Goal: Check status

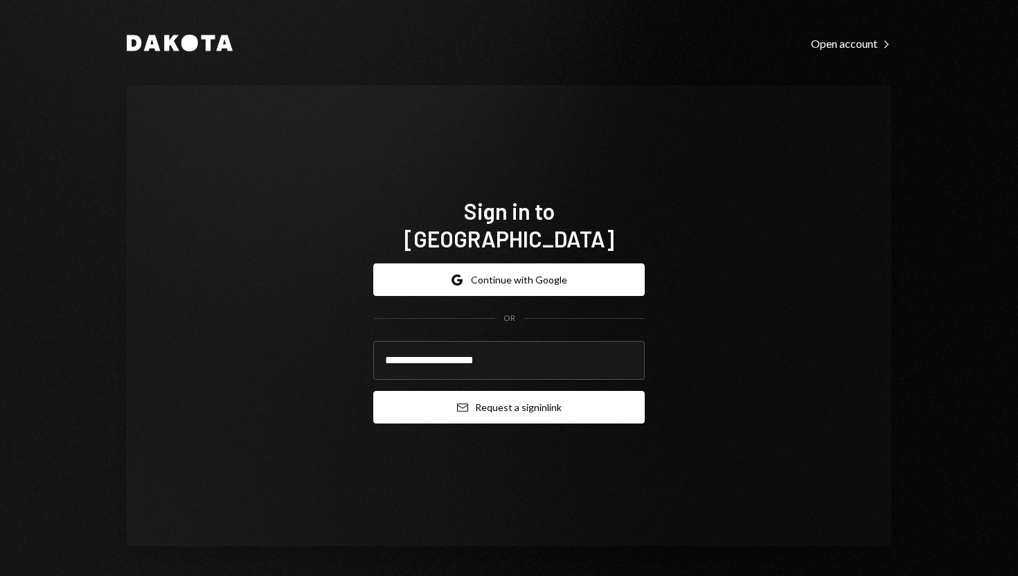
click at [414, 405] on button "Email Request a sign in link" at bounding box center [509, 407] width 272 height 33
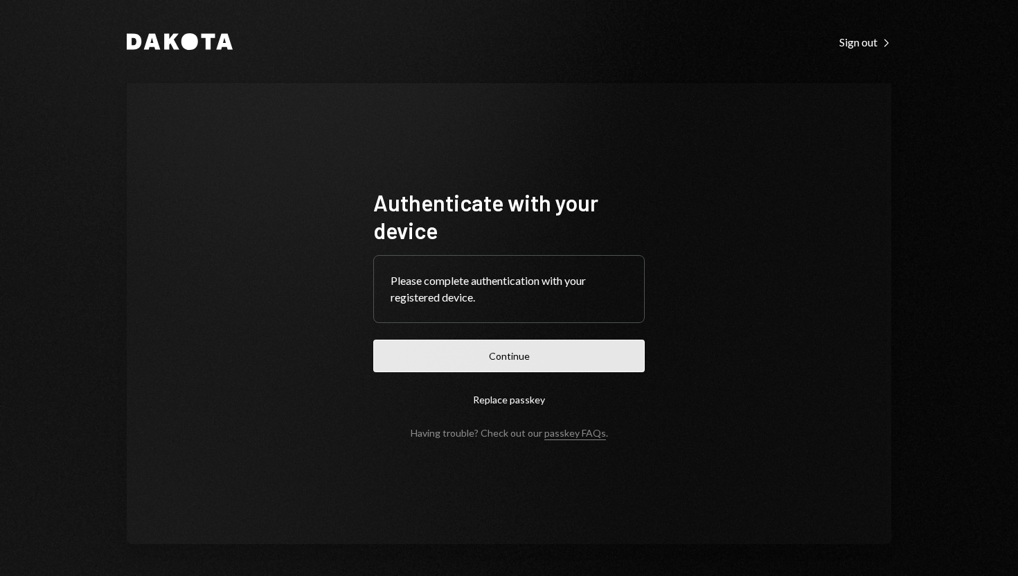
click at [510, 357] on button "Continue" at bounding box center [509, 355] width 272 height 33
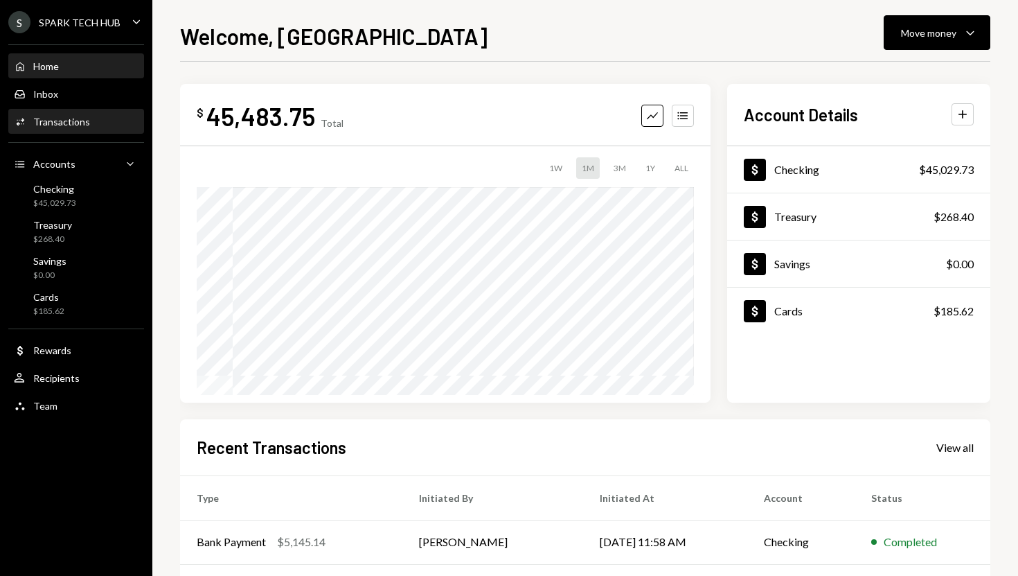
click at [96, 120] on div "Activities Transactions" at bounding box center [76, 122] width 125 height 12
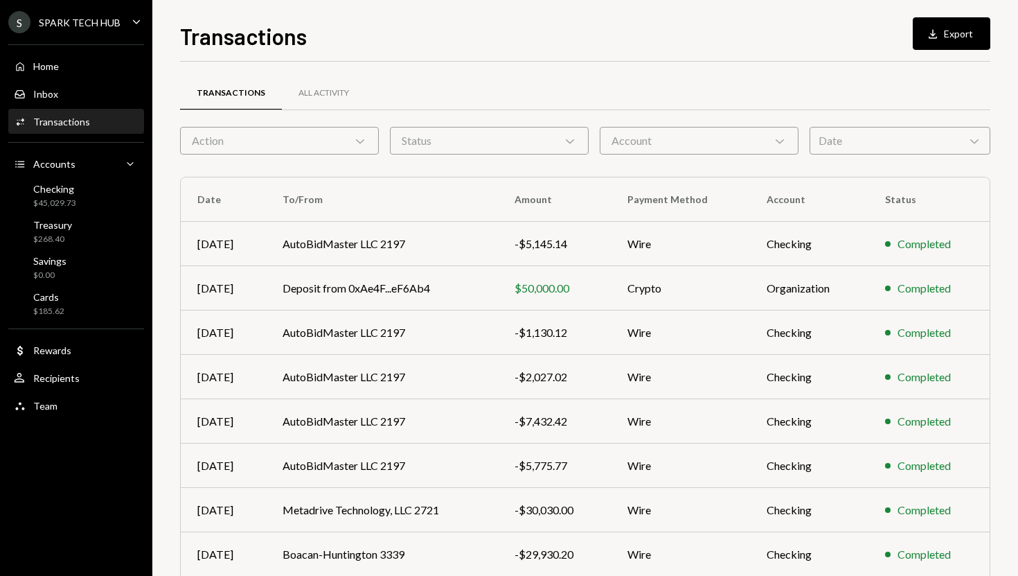
click at [432, 138] on div "Status Chevron Down" at bounding box center [489, 141] width 199 height 28
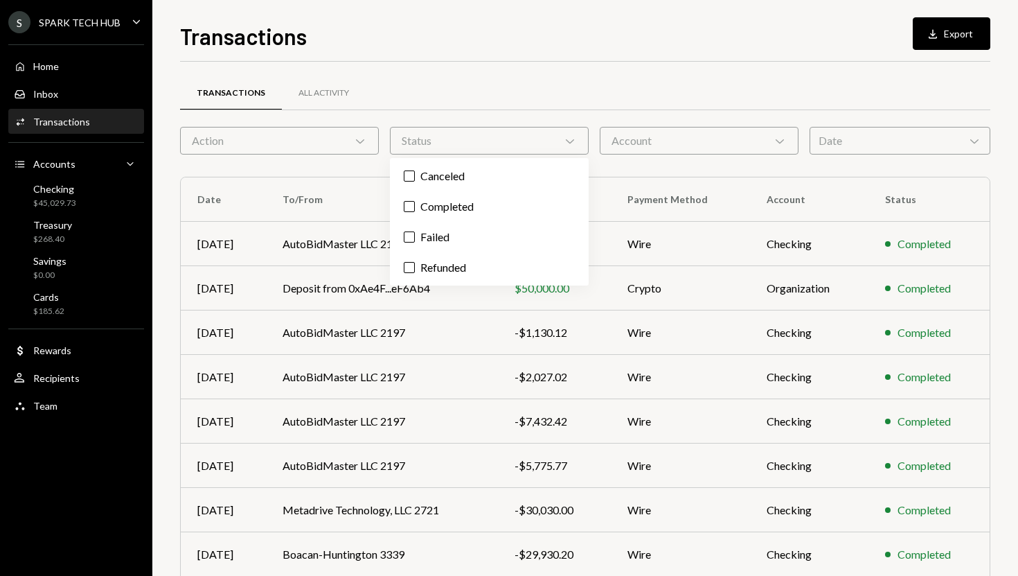
click at [366, 141] on icon "Chevron Down" at bounding box center [360, 141] width 14 height 14
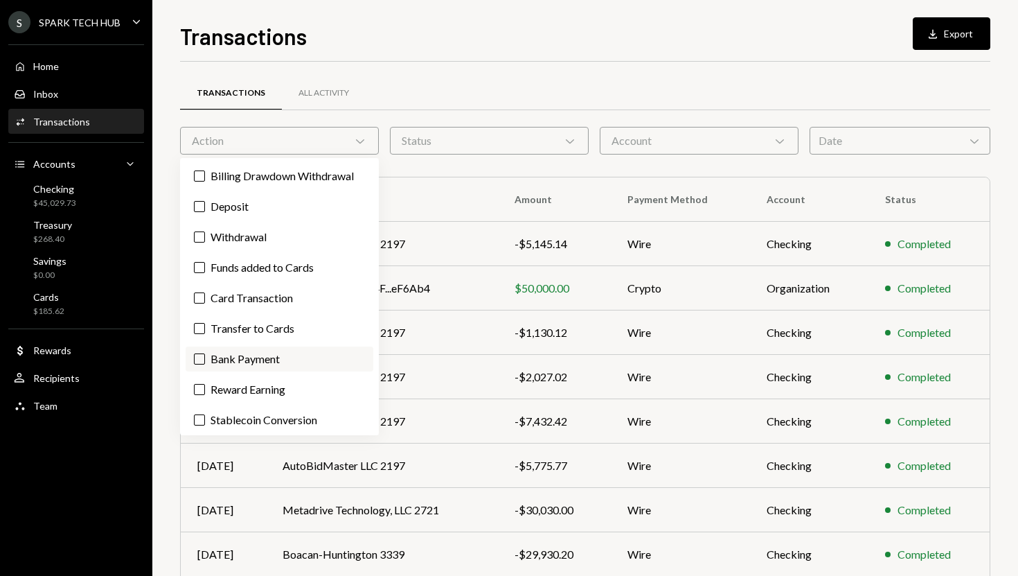
click at [262, 359] on label "Bank Payment" at bounding box center [280, 358] width 188 height 25
click at [205, 359] on button "Bank Payment" at bounding box center [199, 358] width 11 height 11
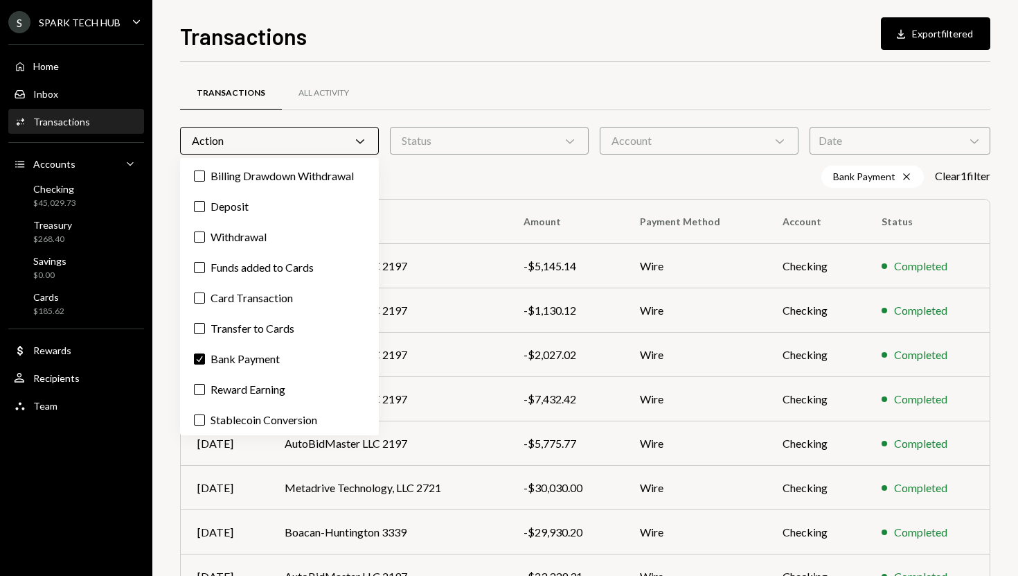
click at [518, 170] on div "Bank Payment Cross Clear 1 filter" at bounding box center [585, 177] width 810 height 22
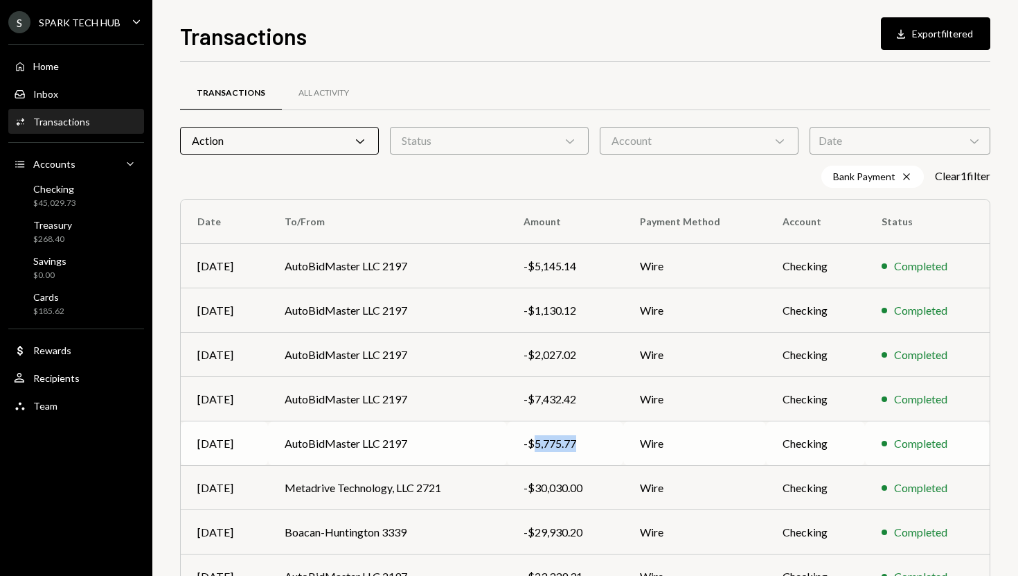
copy div "5,775.77"
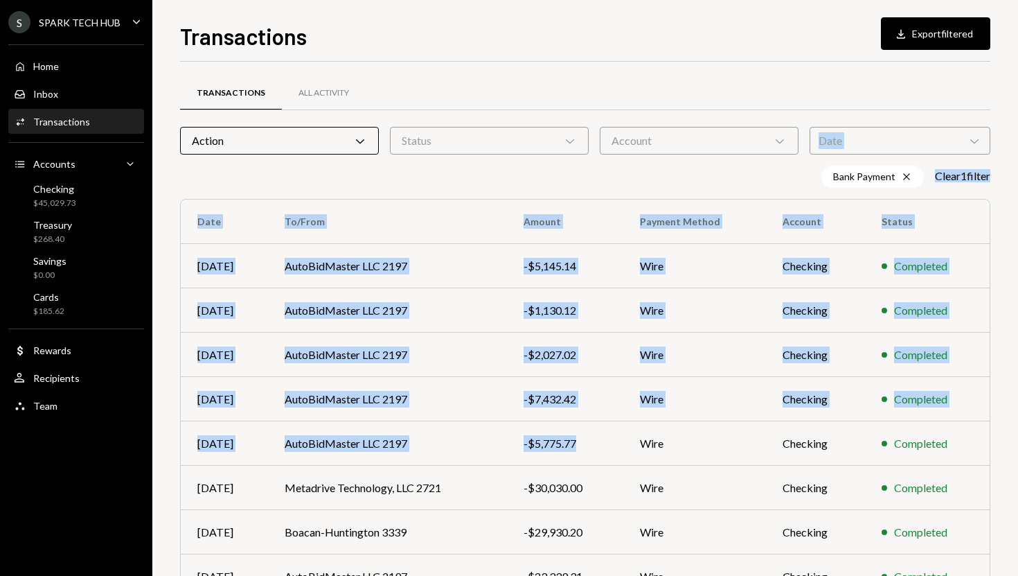
drag, startPoint x: 580, startPoint y: 439, endPoint x: 531, endPoint y: 109, distance: 333.5
click at [531, 114] on div "Transactions All Activity Action Chevron Down Status Chevron Down Account Chevr…" at bounding box center [585, 414] width 810 height 661
click at [515, 91] on div "Transactions All Activity" at bounding box center [585, 93] width 810 height 35
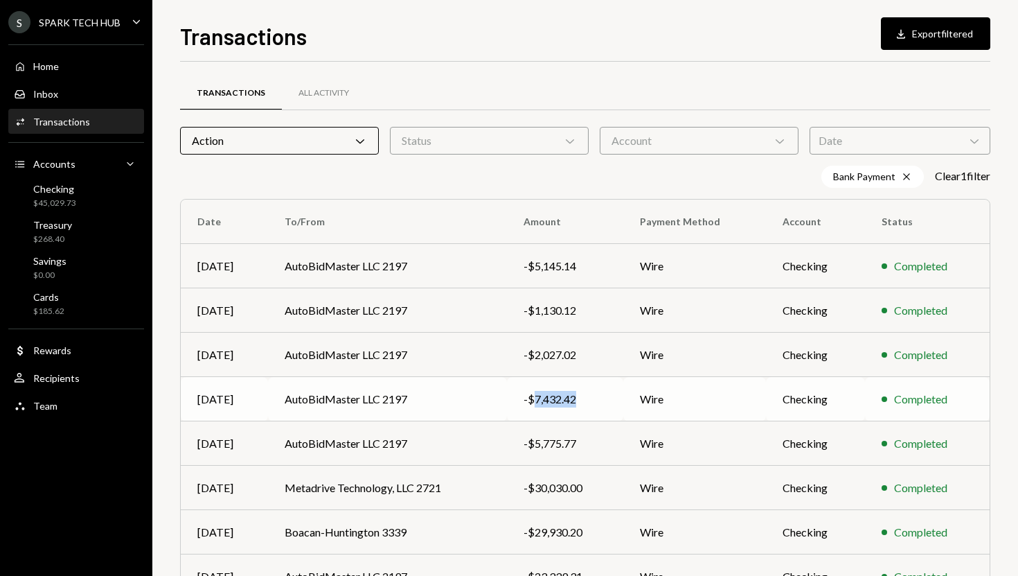
copy div "7,432.42"
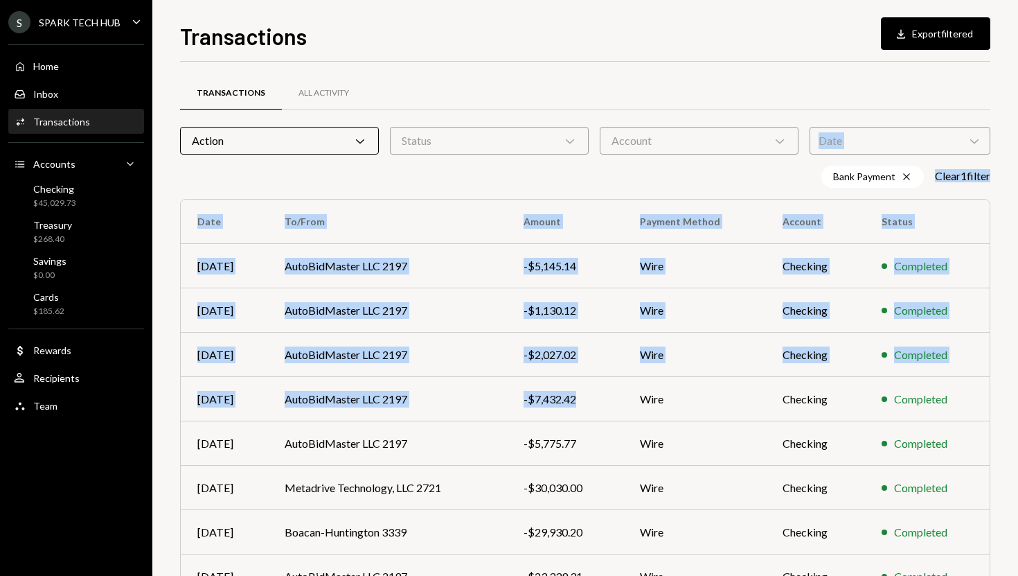
drag, startPoint x: 585, startPoint y: 406, endPoint x: 517, endPoint y: 75, distance: 337.8
click at [517, 84] on div "Transactions All Activity Action Chevron Down Status Chevron Down Account Chevr…" at bounding box center [585, 414] width 810 height 661
click at [517, 76] on div "Transactions All Activity" at bounding box center [585, 93] width 810 height 35
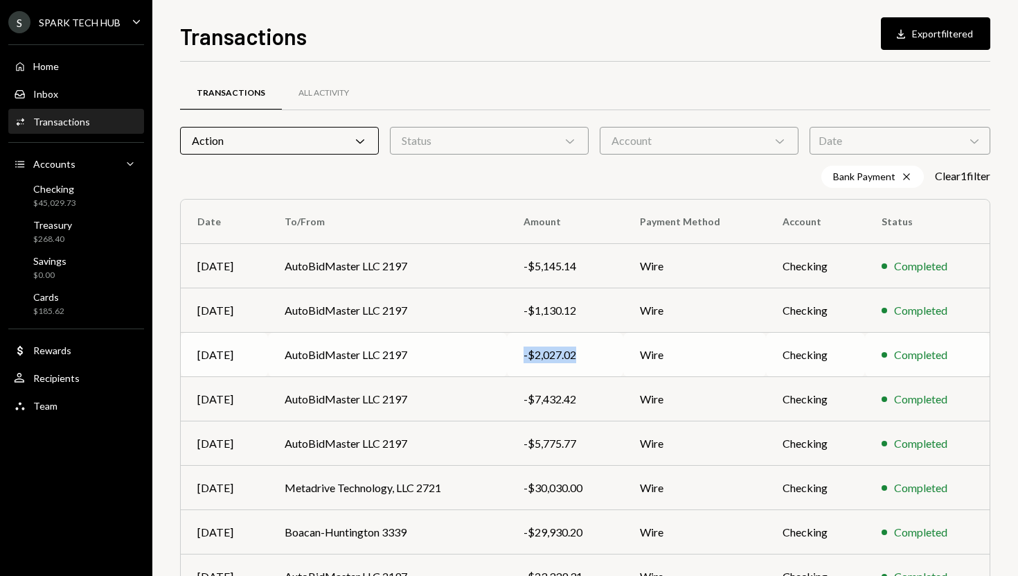
copy div "-$2,027.02"
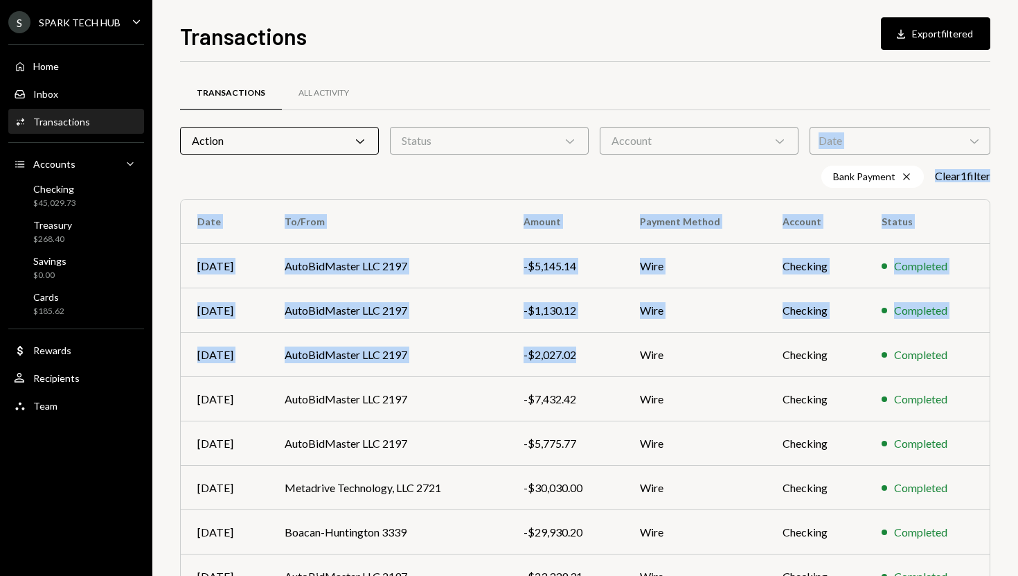
drag, startPoint x: 586, startPoint y: 356, endPoint x: 534, endPoint y: 78, distance: 283.3
click at [534, 84] on div "Transactions All Activity Action Chevron Down Status Chevron Down Account Chevr…" at bounding box center [585, 414] width 810 height 661
click at [534, 76] on div "Transactions All Activity" at bounding box center [585, 93] width 810 height 35
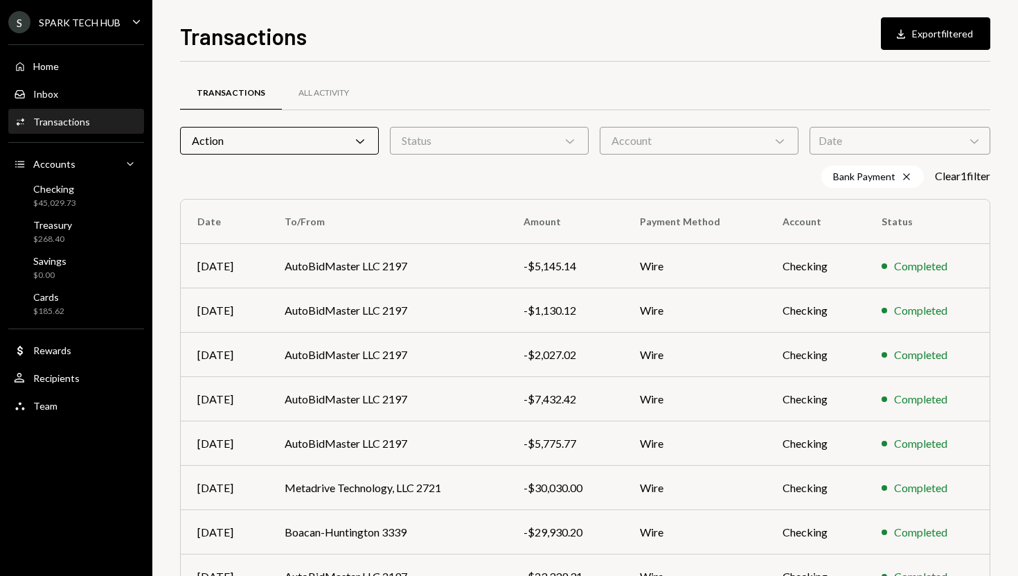
click at [534, 76] on div "Transactions All Activity" at bounding box center [585, 93] width 810 height 35
copy div "-$1,130.12"
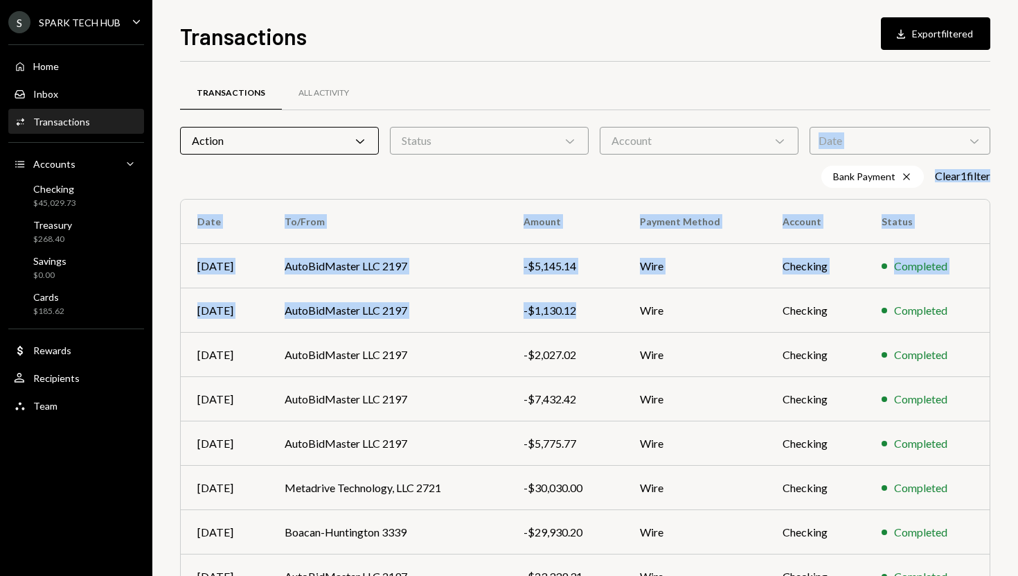
drag, startPoint x: 583, startPoint y: 311, endPoint x: 552, endPoint y: 118, distance: 195.6
click at [551, 119] on div "Transactions All Activity Action Chevron Down Status Chevron Down Account Chevr…" at bounding box center [585, 414] width 810 height 661
click at [534, 76] on div "Transactions All Activity" at bounding box center [585, 93] width 810 height 35
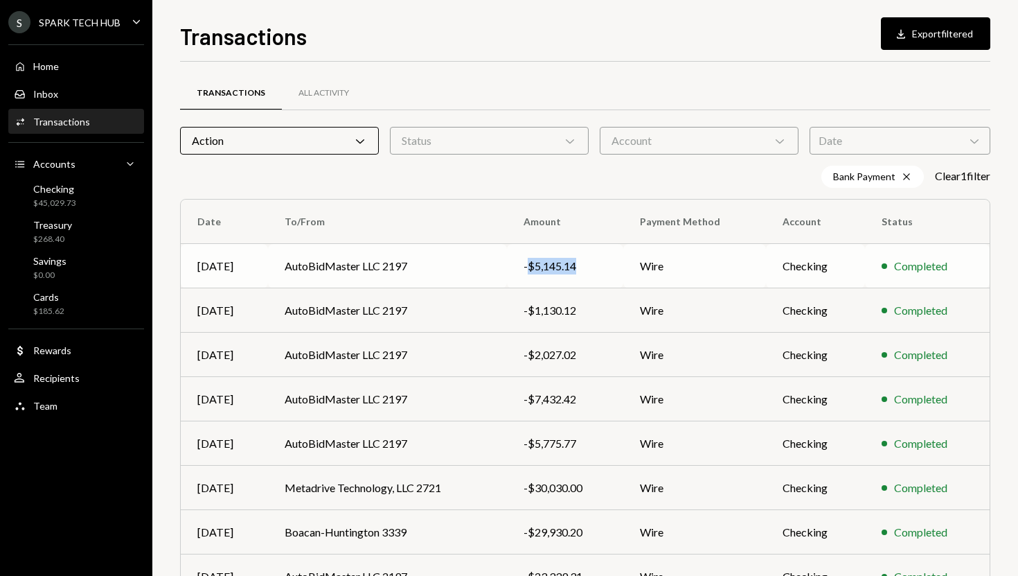
copy div "$5,145.14"
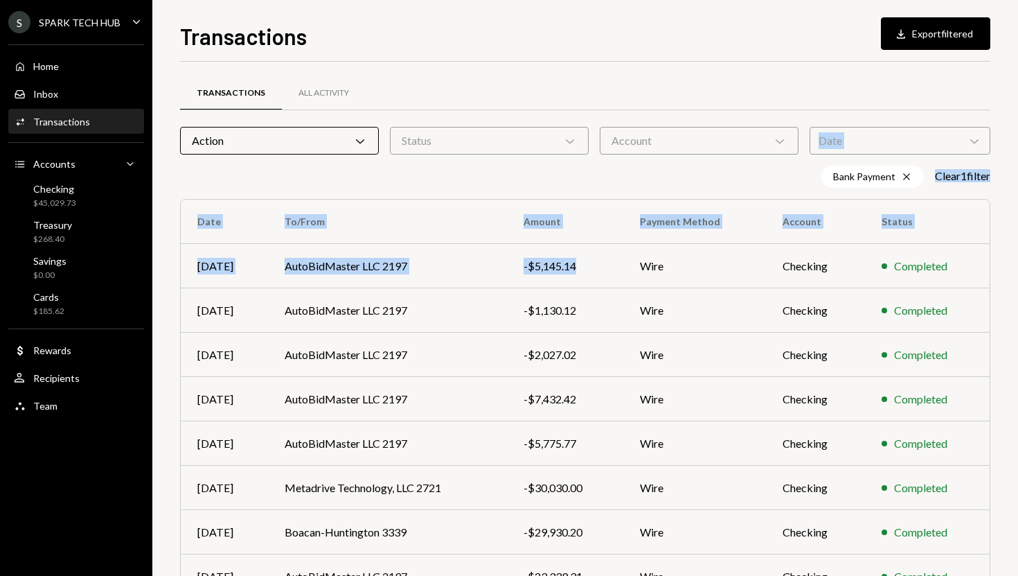
drag, startPoint x: 582, startPoint y: 267, endPoint x: 549, endPoint y: 91, distance: 178.4
click at [549, 93] on div "Transactions All Activity Action Chevron Down Status Chevron Down Account Chevr…" at bounding box center [585, 414] width 810 height 661
click at [537, 73] on div "Transactions All Activity Action Chevron Down Status Chevron Down Account Chevr…" at bounding box center [585, 404] width 810 height 684
